Goal: Use online tool/utility: Utilize a website feature to perform a specific function

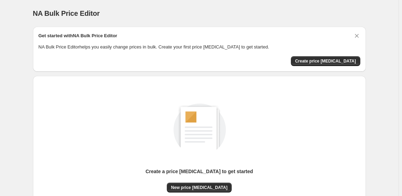
scroll to position [11, 0]
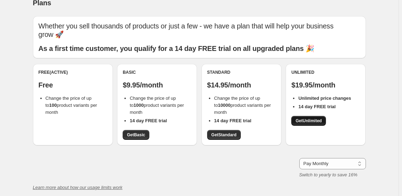
click at [318, 121] on span "Get Unlimited" at bounding box center [309, 121] width 26 height 6
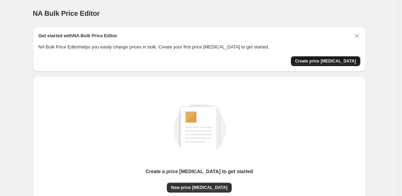
click at [314, 60] on span "Create price [MEDICAL_DATA]" at bounding box center [325, 61] width 61 height 6
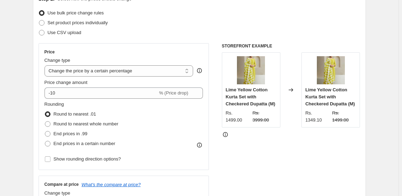
scroll to position [85, 0]
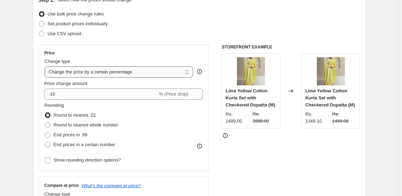
click at [80, 72] on select "Change the price to a certain amount Change the price by a certain amount Chang…" at bounding box center [119, 71] width 149 height 11
select select "to"
click at [46, 66] on select "Change the price to a certain amount Change the price by a certain amount Chang…" at bounding box center [119, 71] width 149 height 11
type input "80.00"
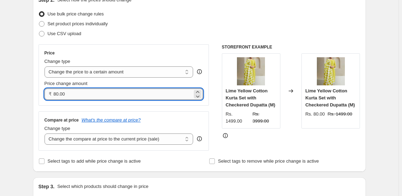
click at [60, 94] on input "80.00" at bounding box center [123, 93] width 139 height 11
type input "239.00"
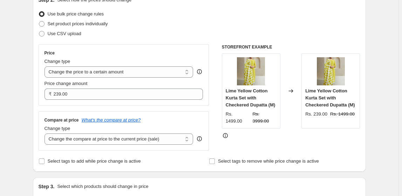
click at [87, 69] on select "Change the price to a certain amount Change the price by a certain amount Chang…" at bounding box center [119, 71] width 149 height 11
select select "by"
click at [46, 66] on select "Change the price to a certain amount Change the price by a certain amount Chang…" at bounding box center [119, 71] width 149 height 11
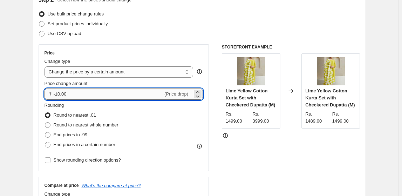
click at [76, 88] on input "-10.00" at bounding box center [109, 93] width 110 height 11
type input "-1"
click at [64, 73] on select "Change the price to a certain amount Change the price by a certain amount Chang…" at bounding box center [119, 71] width 149 height 11
type input "0.00"
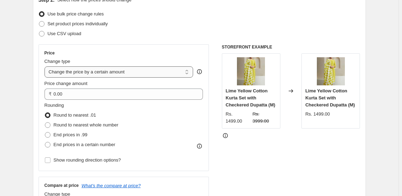
select select "to"
click at [46, 66] on select "Change the price to a certain amount Change the price by a certain amount Chang…" at bounding box center [119, 71] width 149 height 11
type input "80.00"
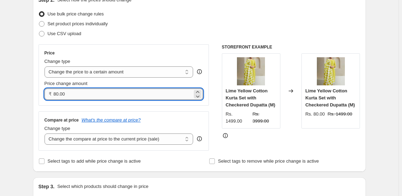
click at [71, 94] on input "80.00" at bounding box center [123, 93] width 139 height 11
type input "239.00"
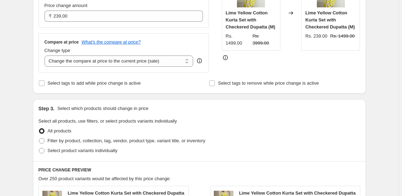
scroll to position [180, 0]
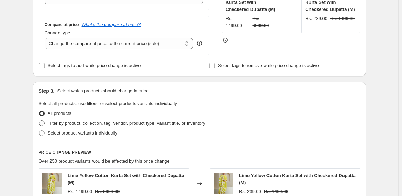
click at [41, 122] on span at bounding box center [42, 123] width 6 height 6
click at [39, 121] on input "Filter by product, collection, tag, vendor, product type, variant title, or inv…" at bounding box center [39, 120] width 0 height 0
radio input "true"
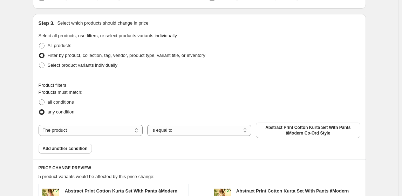
scroll to position [250, 0]
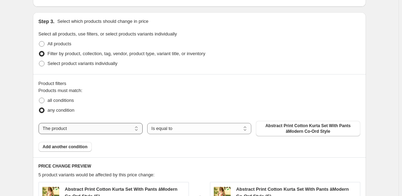
click at [117, 131] on select "The product The product's collection The product's tag The product's vendor The…" at bounding box center [91, 128] width 104 height 11
select select "collection"
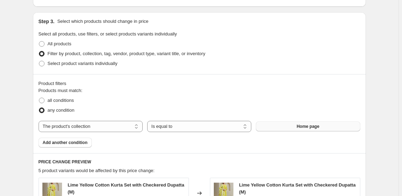
click at [291, 127] on button "Home page" at bounding box center [308, 126] width 104 height 10
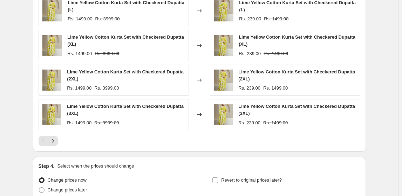
scroll to position [489, 0]
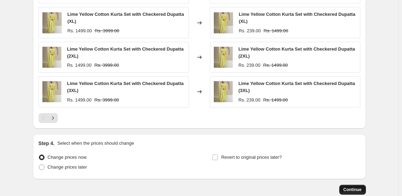
click at [348, 187] on span "Continue" at bounding box center [353, 190] width 18 height 6
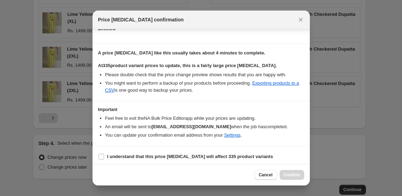
scroll to position [94, 0]
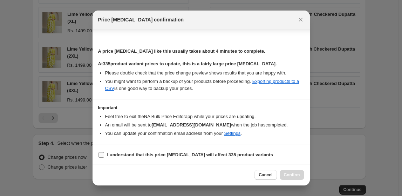
click at [102, 152] on input "I understand that this price change job will affect 335 product variants" at bounding box center [102, 155] width 6 height 6
checkbox input "true"
click at [291, 177] on span "Confirm" at bounding box center [292, 175] width 16 height 6
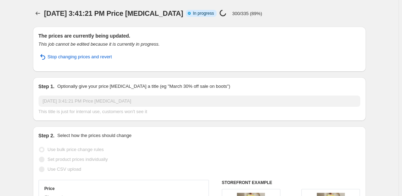
select select "collection"
